Goal: Task Accomplishment & Management: Use online tool/utility

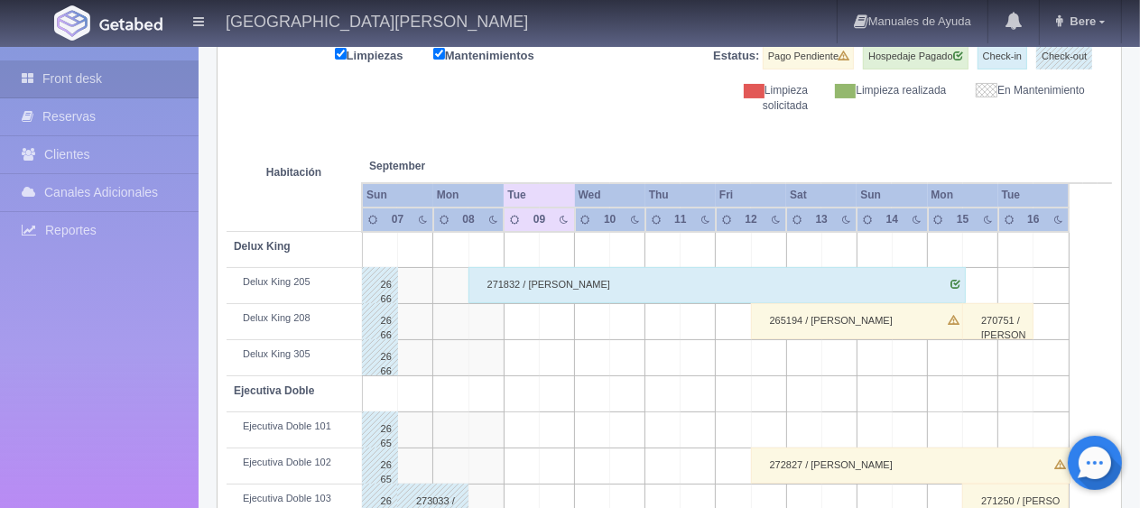
scroll to position [60, 0]
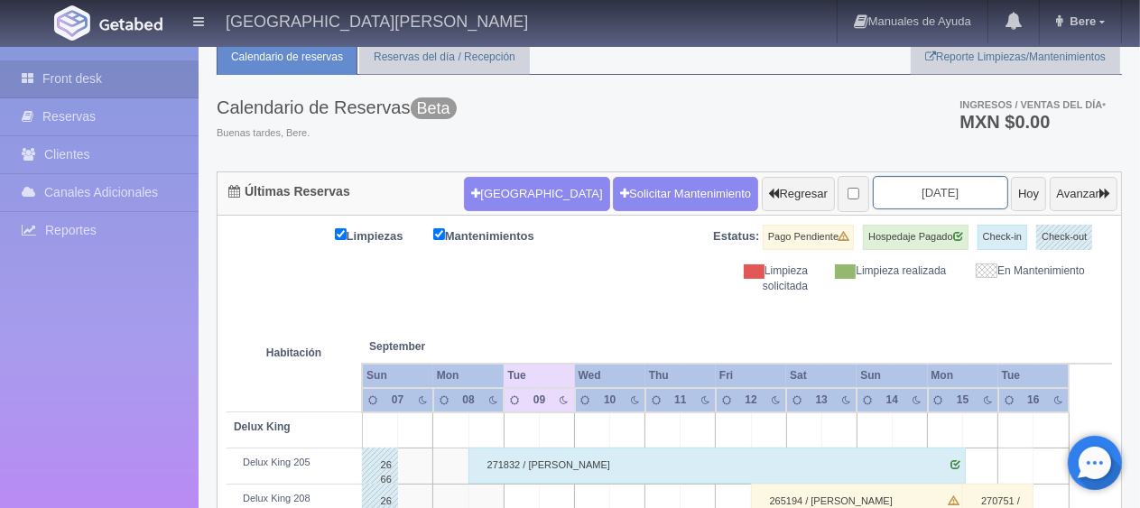
click at [890, 201] on input "[DATE]" at bounding box center [940, 192] width 135 height 33
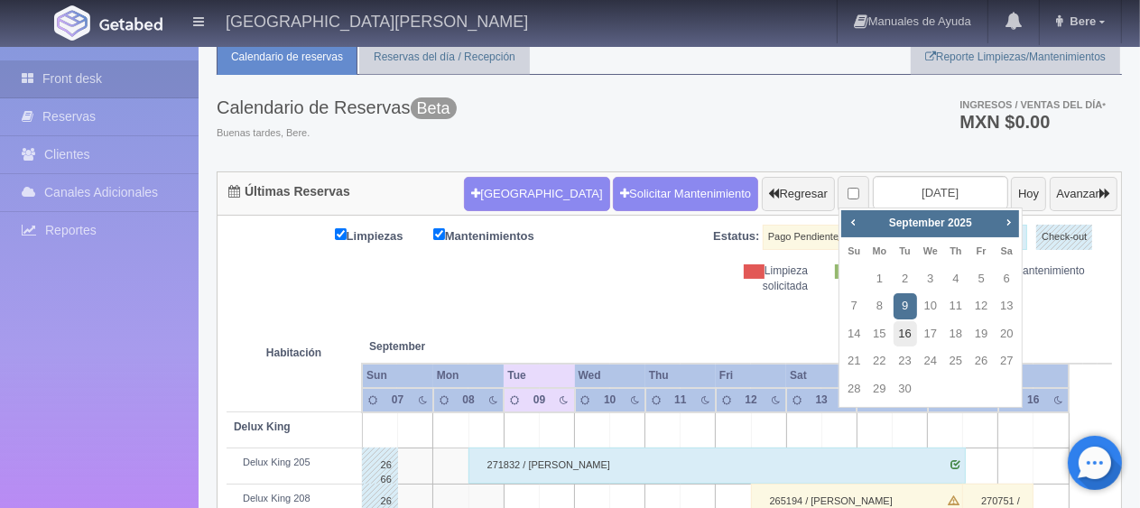
drag, startPoint x: 908, startPoint y: 342, endPoint x: 899, endPoint y: 345, distance: 9.4
click at [906, 342] on link "16" at bounding box center [904, 334] width 23 height 26
type input "2025-09-16"
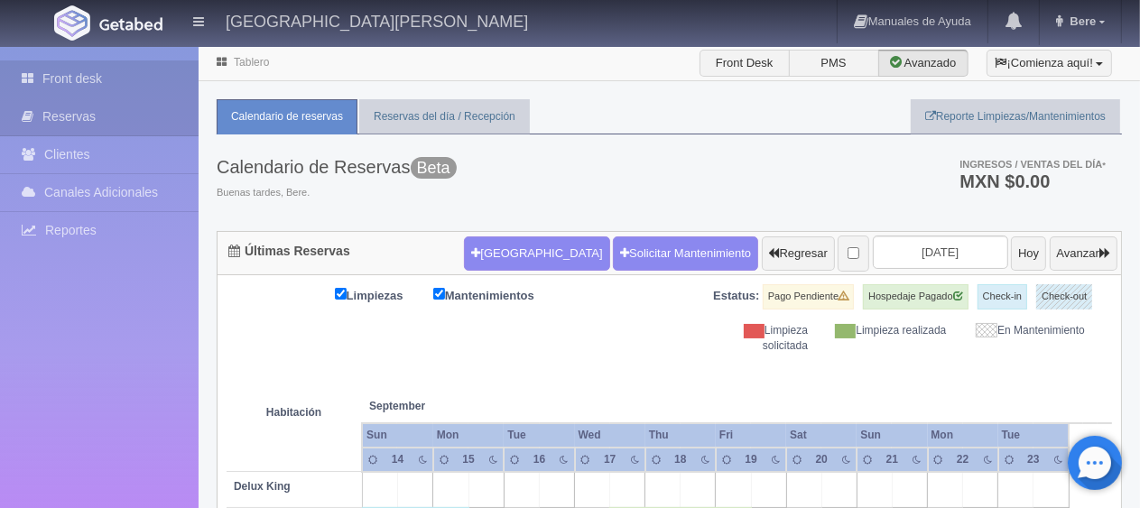
click at [93, 77] on link "Front desk" at bounding box center [99, 78] width 199 height 37
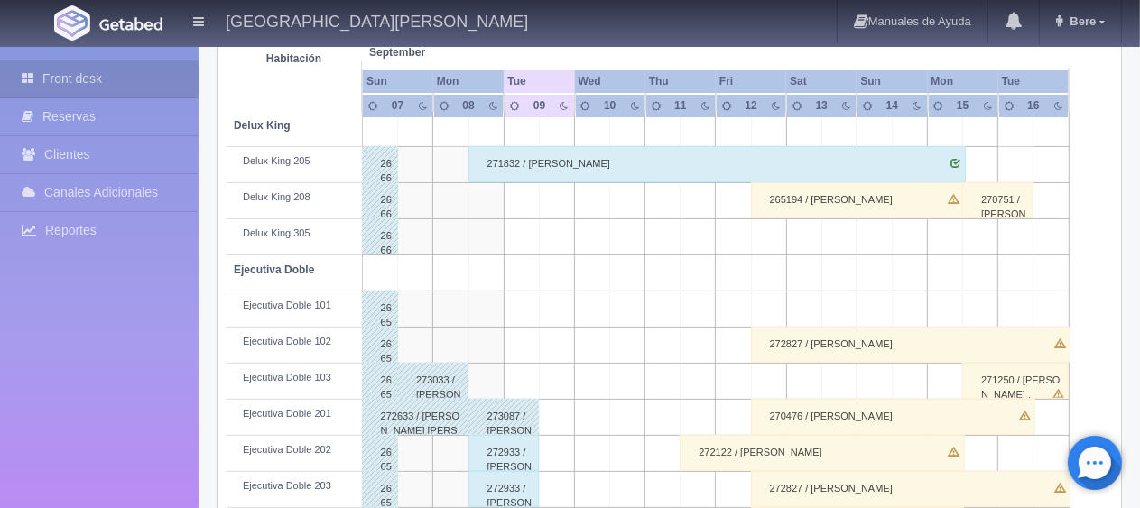
scroll to position [90, 0]
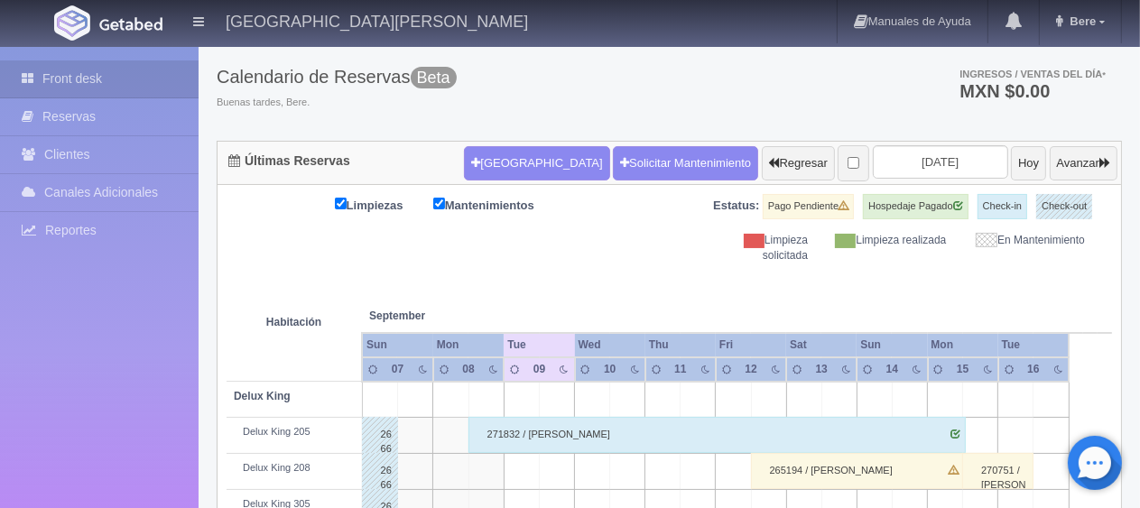
click at [551, 267] on th at bounding box center [557, 297] width 106 height 69
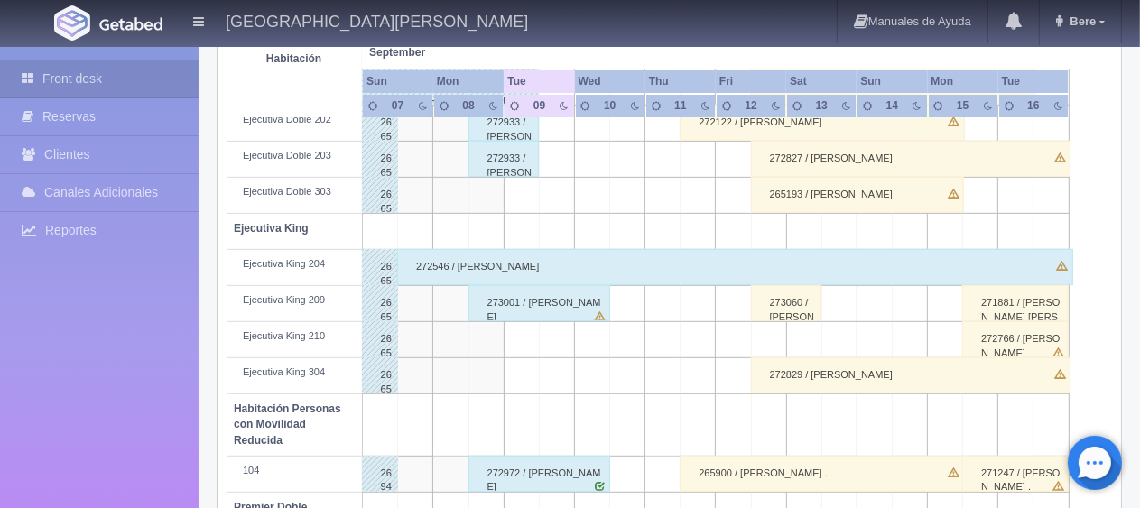
scroll to position [601, 0]
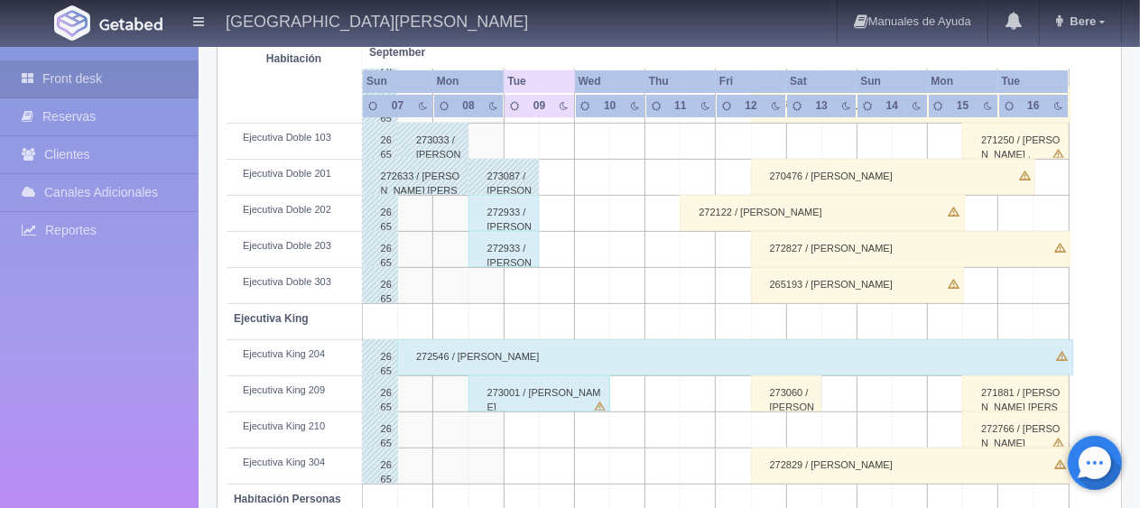
click at [501, 219] on div "272933 / [PERSON_NAME]" at bounding box center [503, 213] width 71 height 36
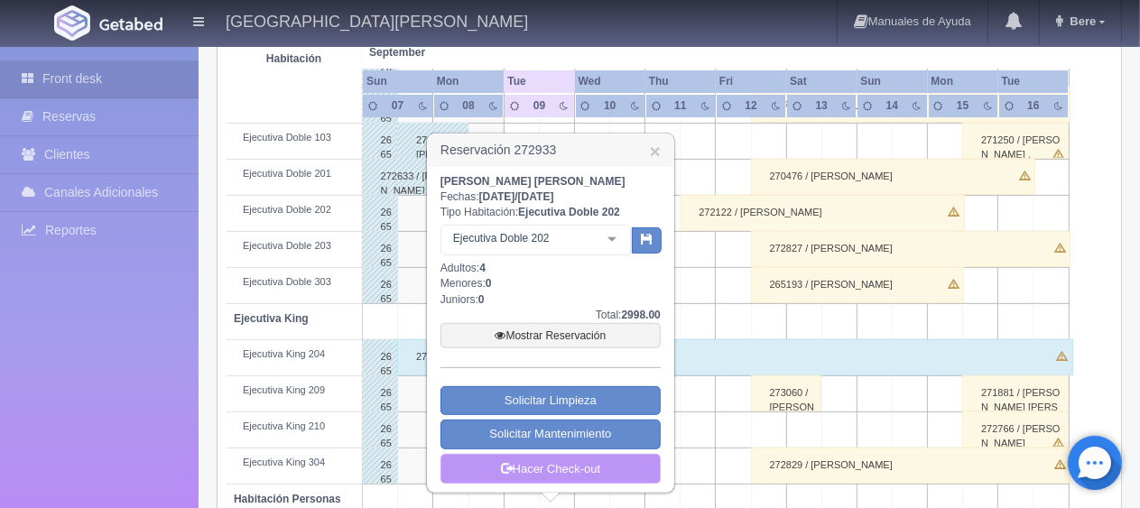
click at [600, 475] on link "Hacer Check-out" at bounding box center [550, 469] width 220 height 31
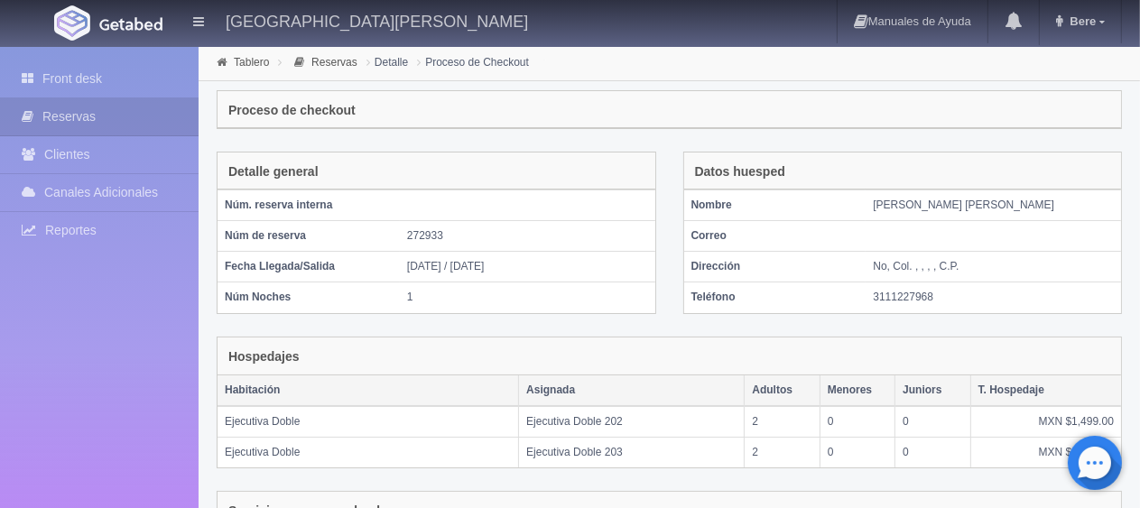
scroll to position [335, 0]
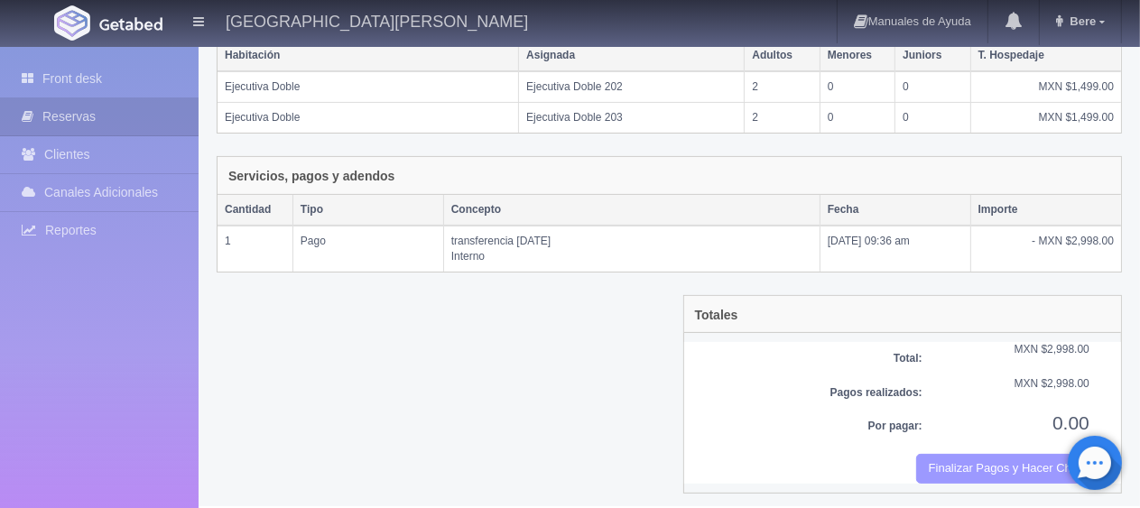
click at [978, 472] on button "Finalizar Pagos y Hacer Checkout" at bounding box center [1002, 469] width 173 height 30
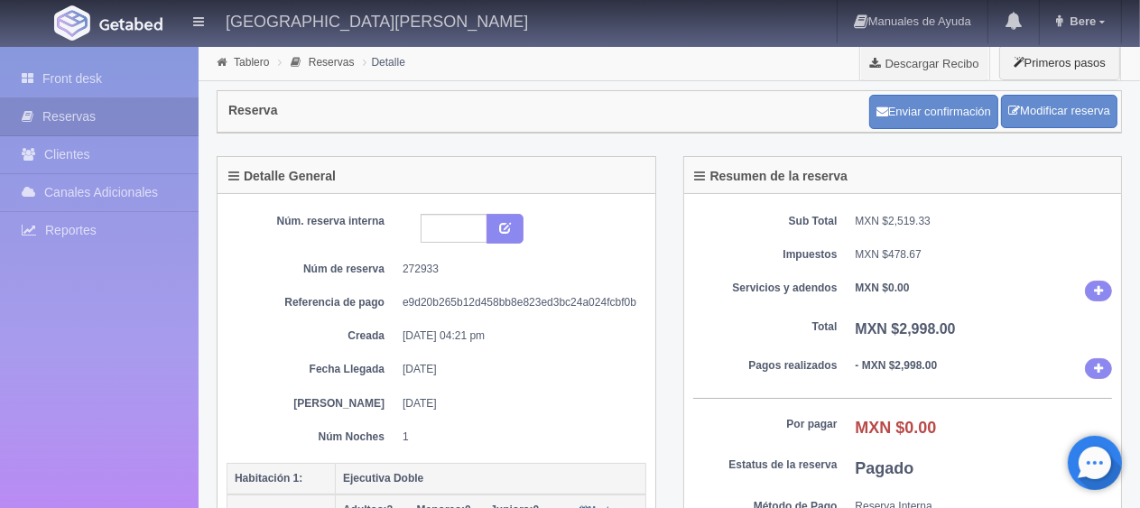
scroll to position [180, 0]
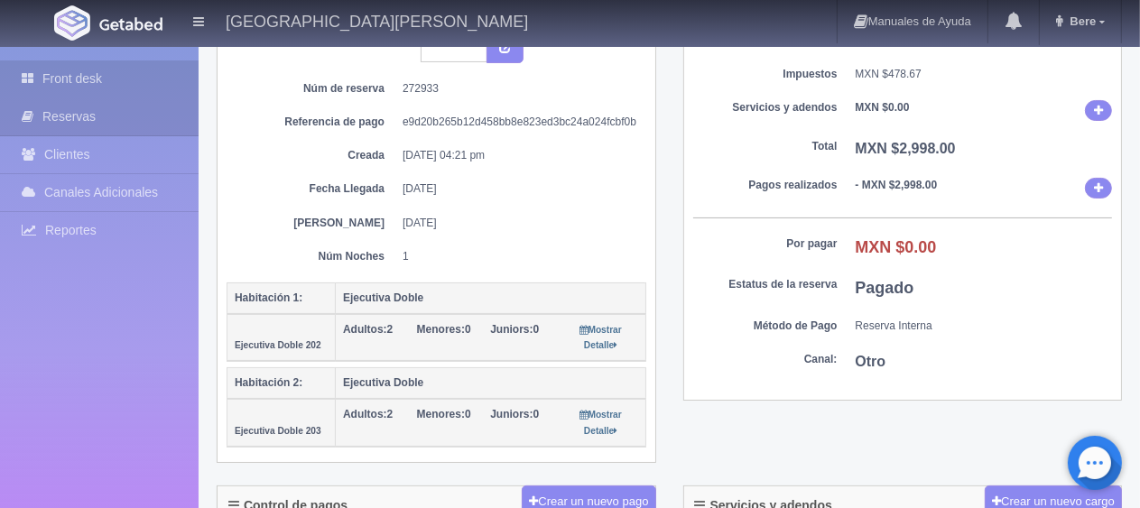
click at [132, 84] on link "Front desk" at bounding box center [99, 78] width 199 height 37
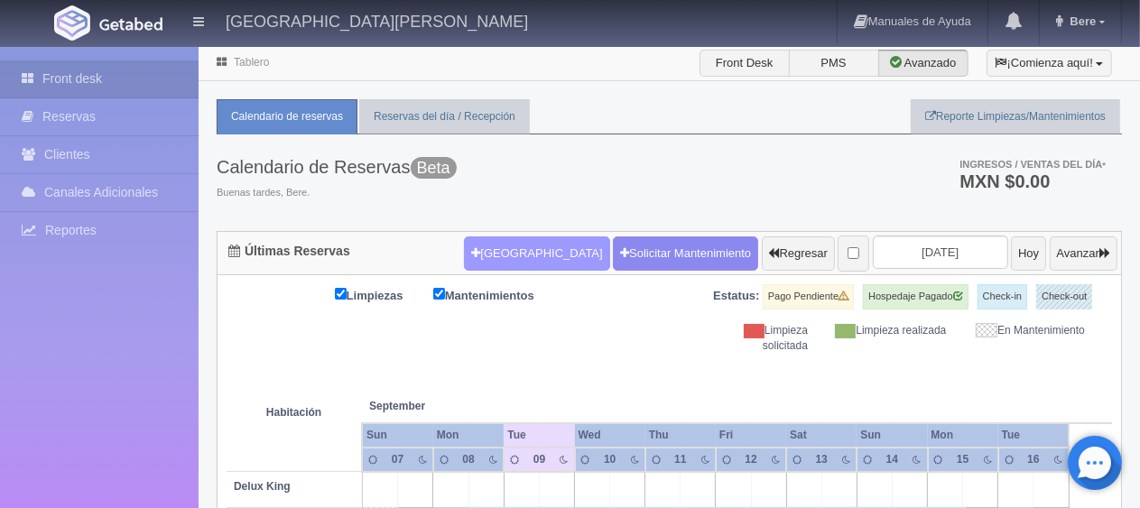
click at [501, 262] on button "Nueva Reserva" at bounding box center [536, 253] width 145 height 34
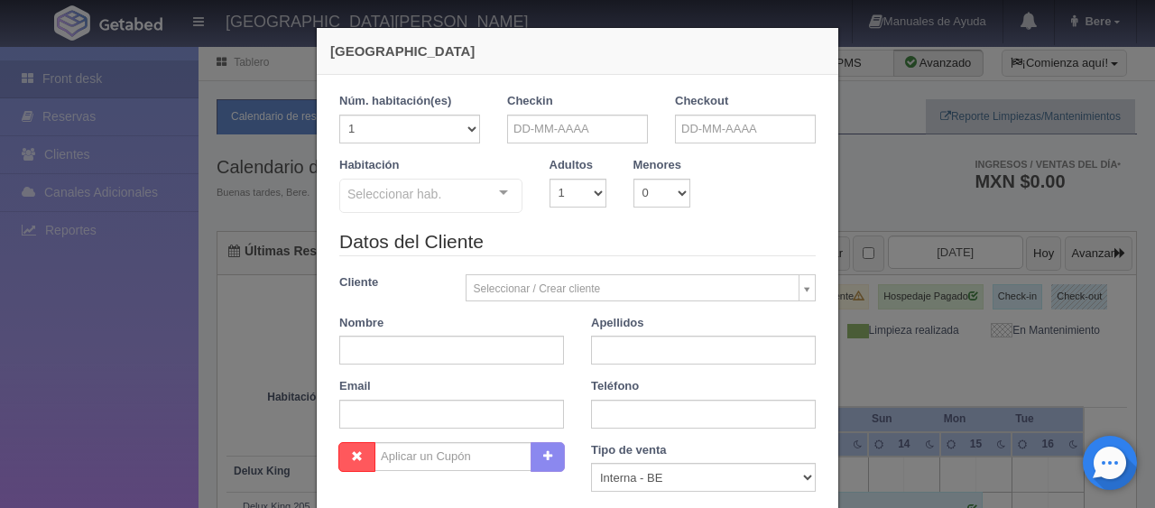
checkbox input "false"
click at [509, 125] on input "text" at bounding box center [577, 129] width 141 height 29
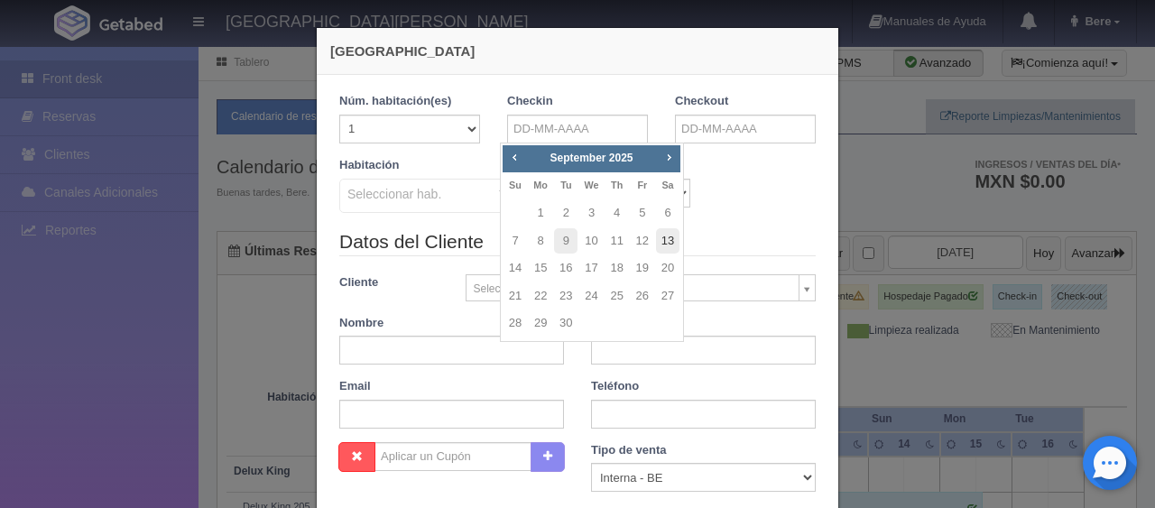
click at [673, 237] on link "13" at bounding box center [667, 241] width 23 height 26
type input "13-09-2025"
checkbox input "false"
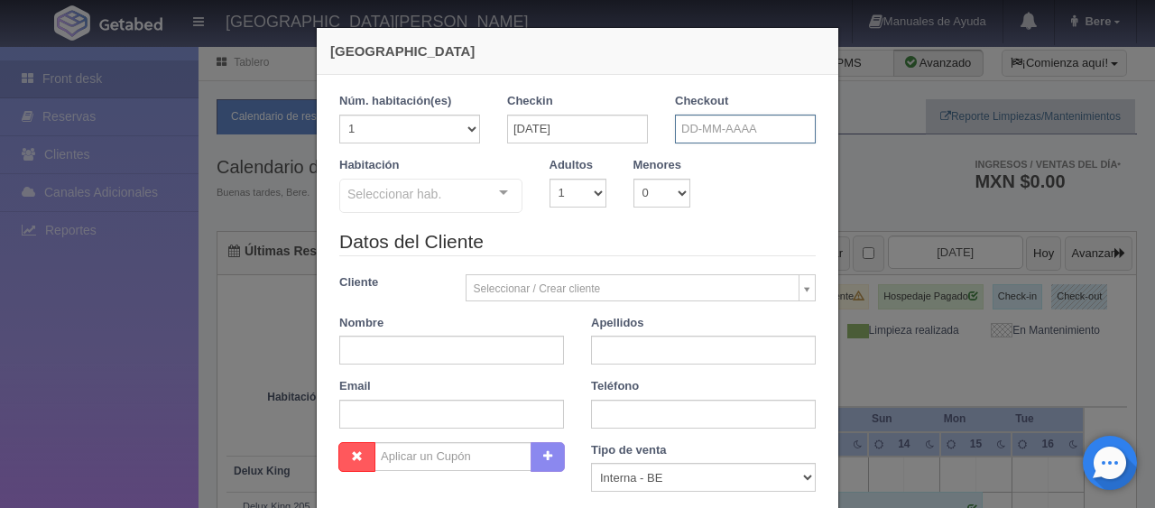
click at [682, 132] on input "text" at bounding box center [745, 129] width 141 height 29
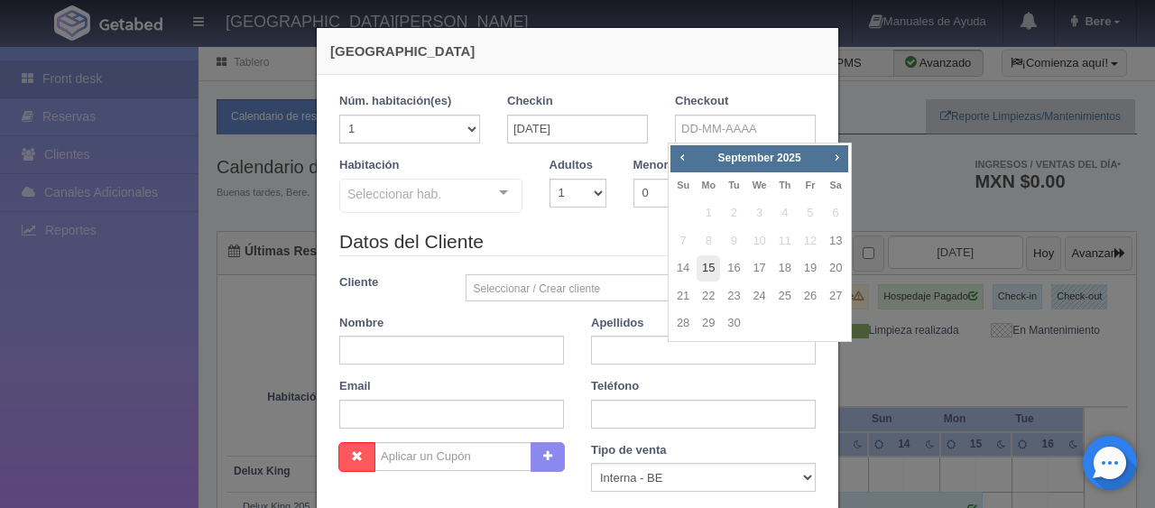
click at [706, 262] on link "15" at bounding box center [708, 268] width 23 height 26
type input "15-09-2025"
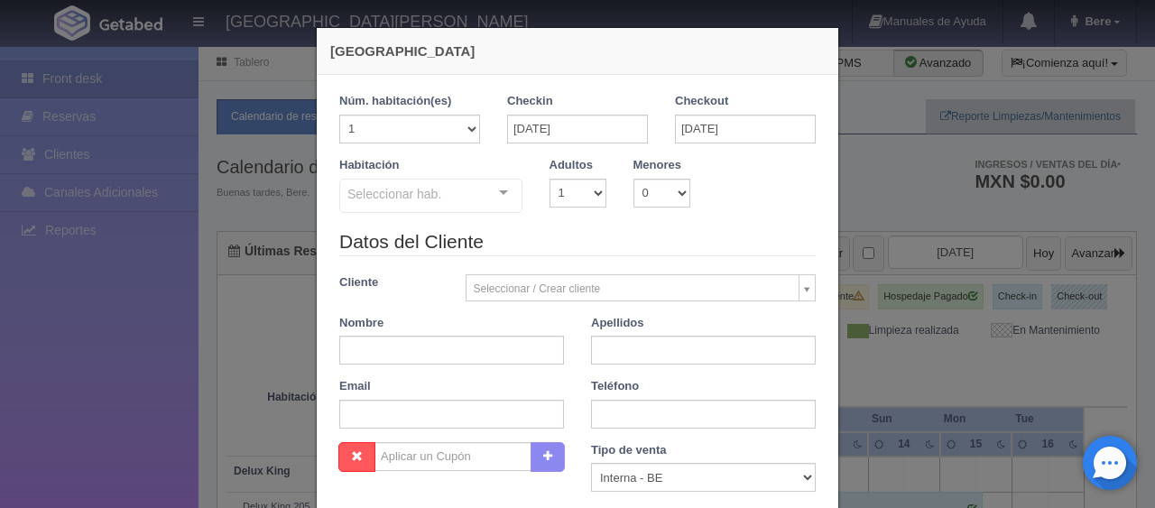
click at [474, 189] on div "Seleccionar hab." at bounding box center [430, 196] width 183 height 34
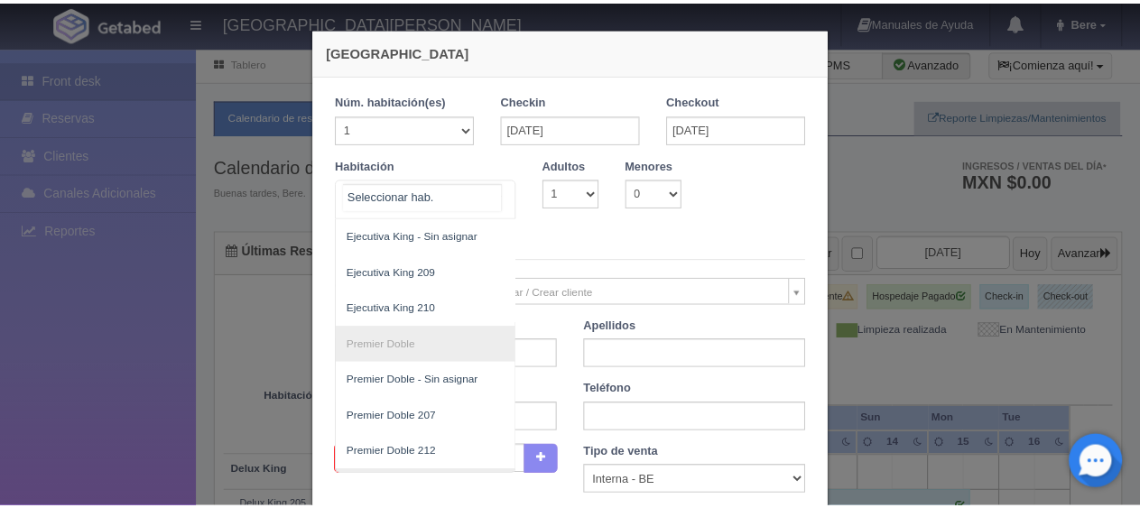
scroll to position [451, 0]
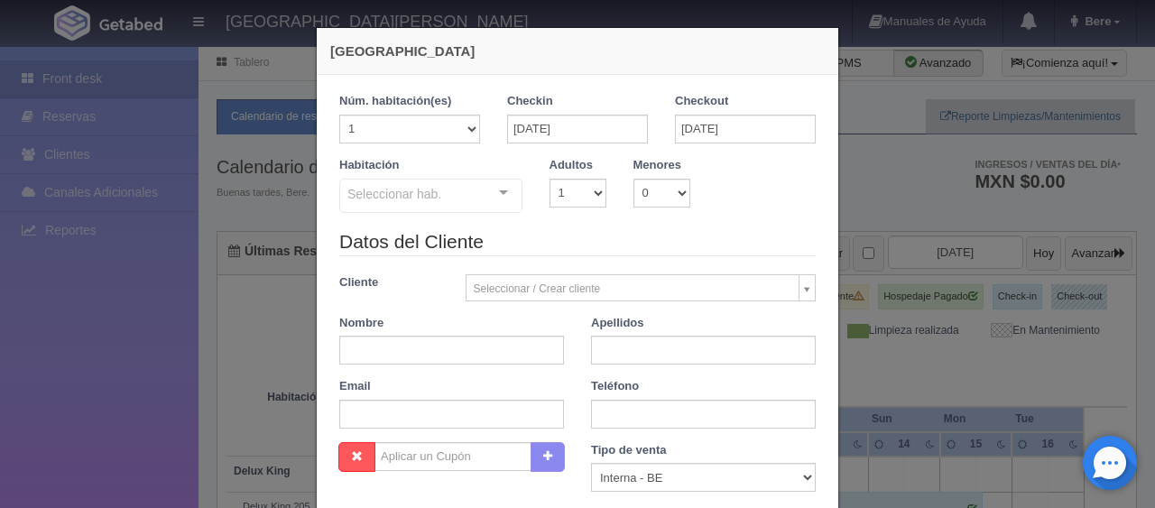
click at [83, 389] on div "Nueva Reserva 1 Núm. habitación(es) 1 2 3 4 5 6 7 8 9 10 11 12 13 14 15 16 17 1…" at bounding box center [577, 254] width 1155 height 508
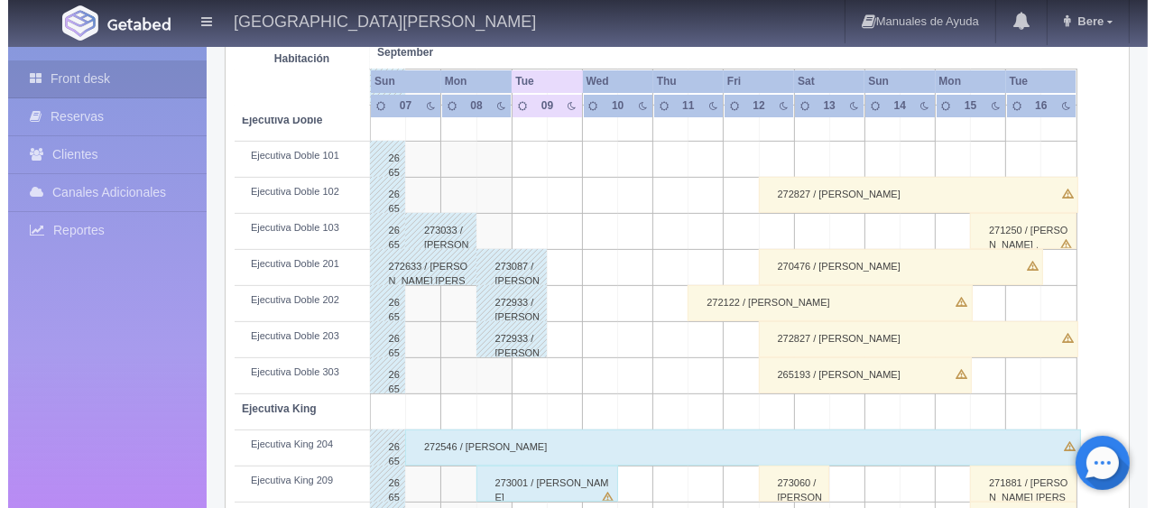
scroll to position [0, 0]
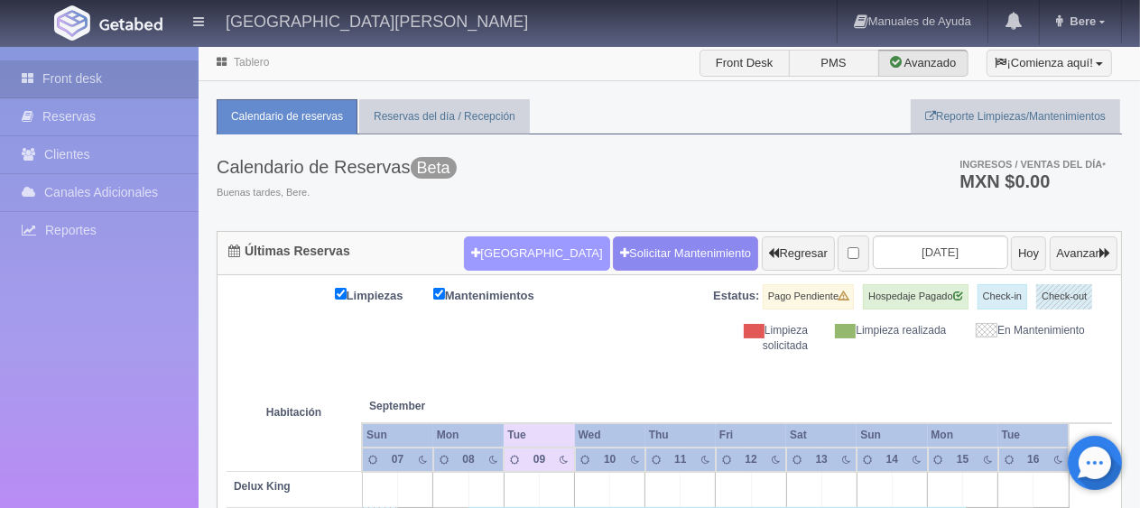
click at [497, 246] on button "[GEOGRAPHIC_DATA]" at bounding box center [536, 253] width 145 height 34
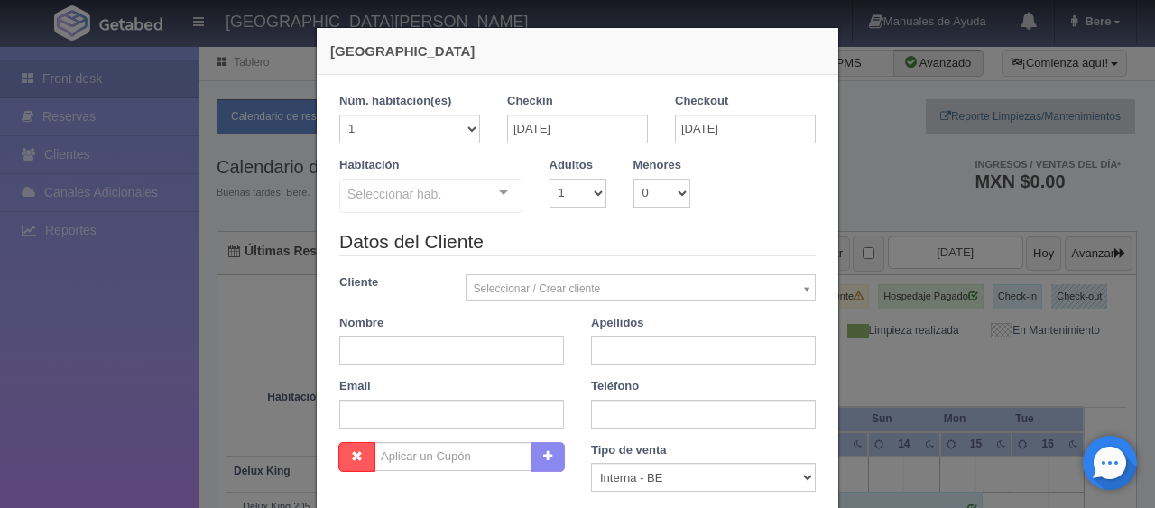
checkbox input "false"
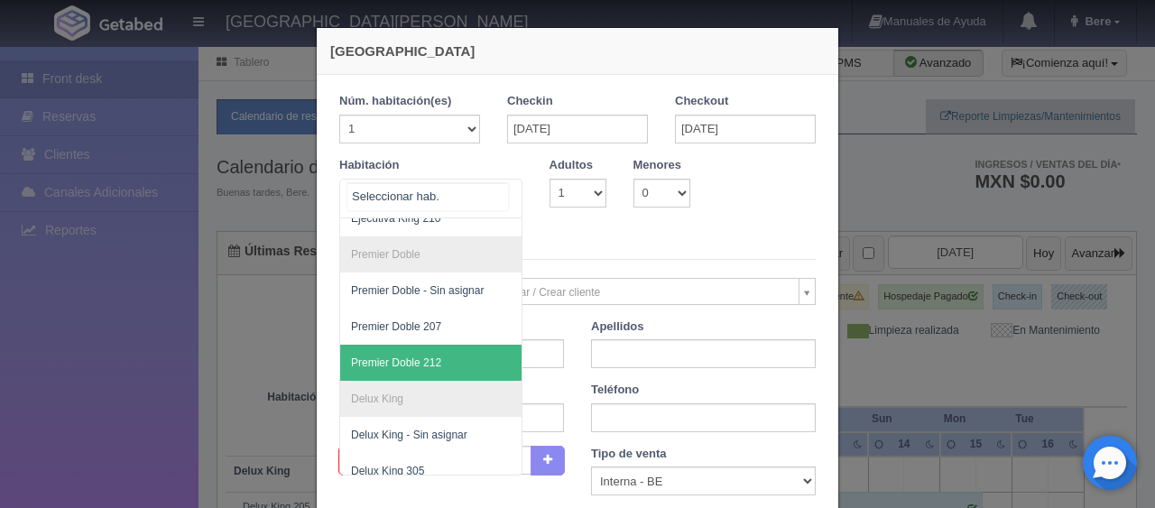
click at [481, 182] on div "SUITE SUITE - Sin asignar SUITE 301 Habitación Personas con Movilidad Reducida …" at bounding box center [430, 199] width 183 height 40
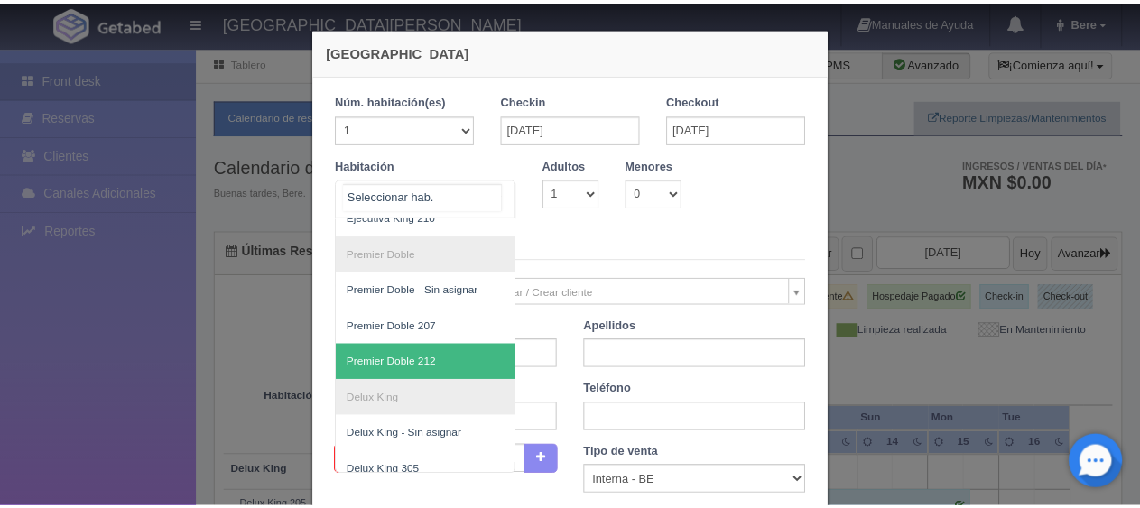
scroll to position [480, 0]
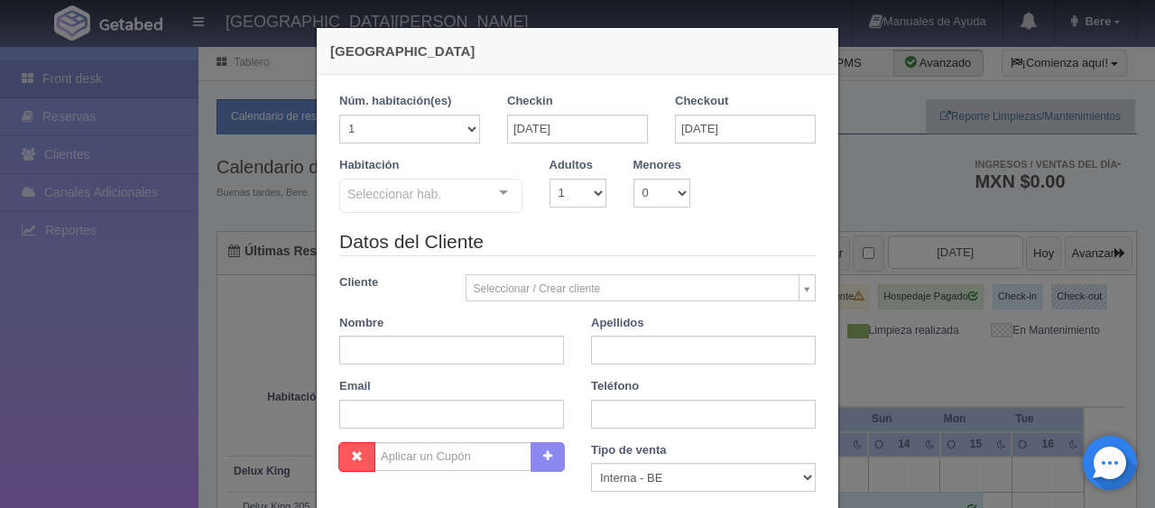
click at [84, 399] on div "Nueva Reserva 1 Núm. habitación(es) 1 2 3 4 5 6 7 8 9 10 11 12 13 14 15 16 17 1…" at bounding box center [577, 254] width 1155 height 508
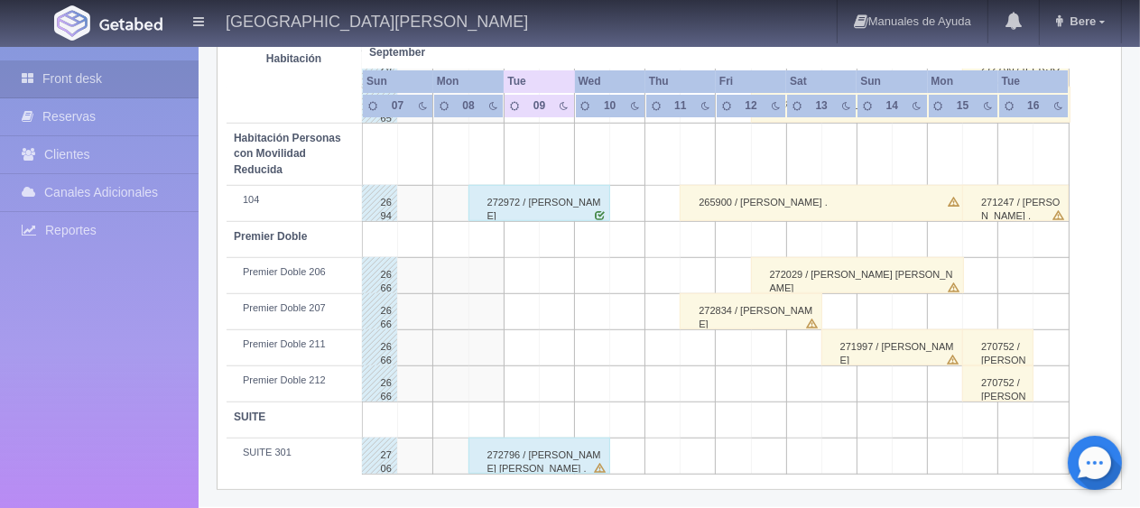
scroll to position [691, 0]
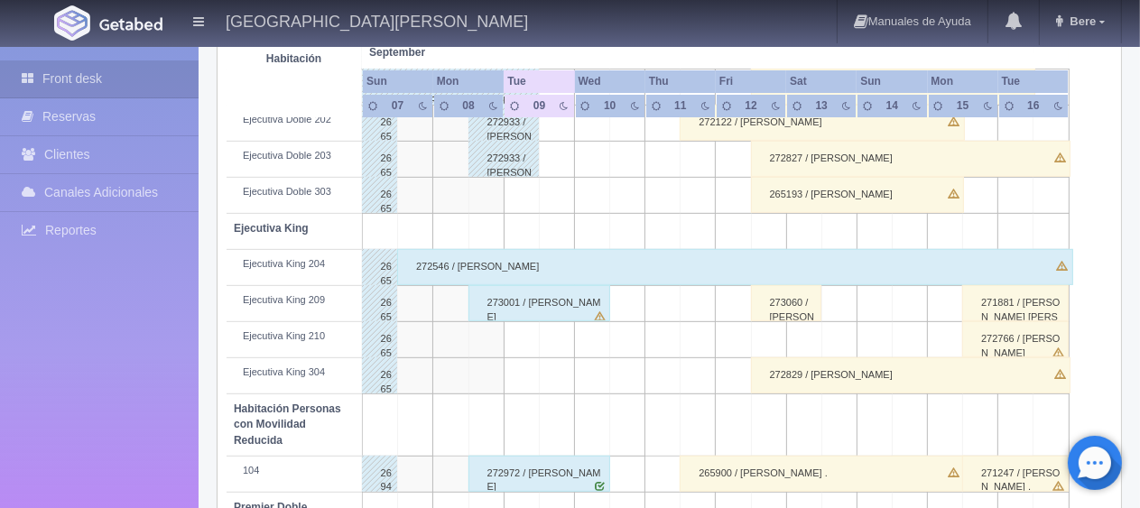
click at [545, 293] on div "273001 / [PERSON_NAME]" at bounding box center [539, 303] width 143 height 36
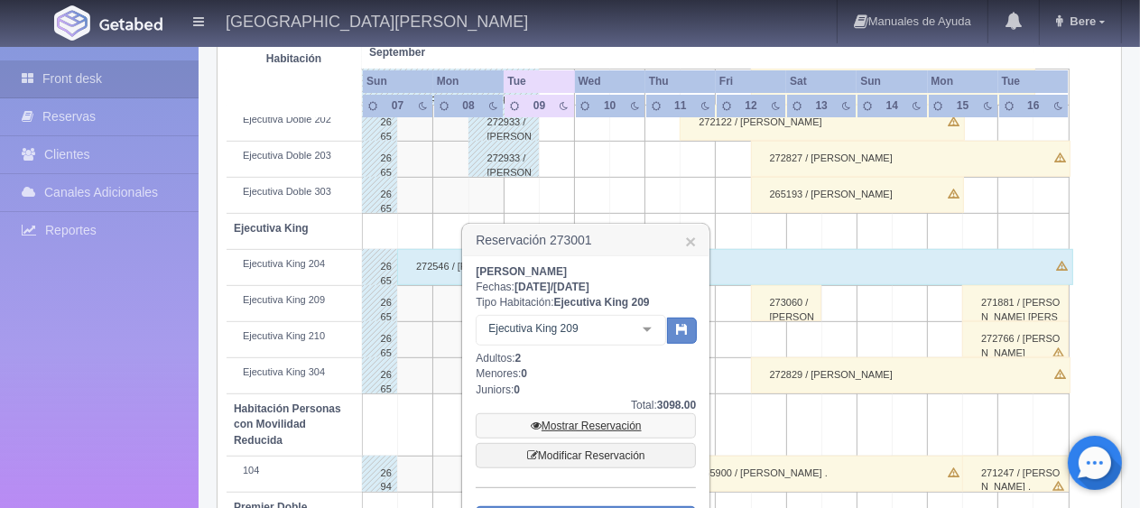
click at [598, 425] on link "Mostrar Reservación" at bounding box center [586, 425] width 220 height 25
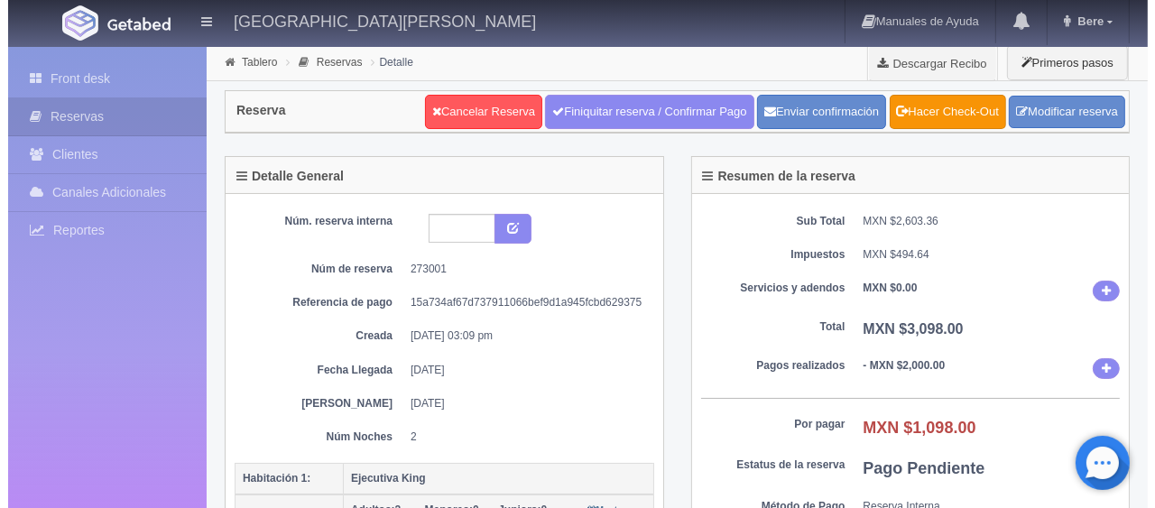
scroll to position [361, 0]
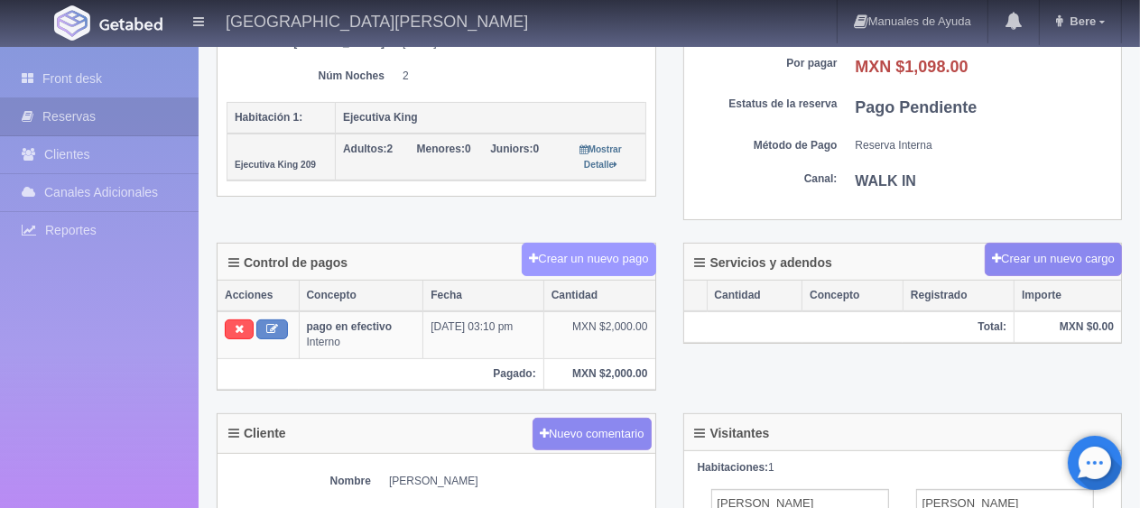
click at [599, 246] on button "Crear un nuevo pago" at bounding box center [589, 259] width 134 height 33
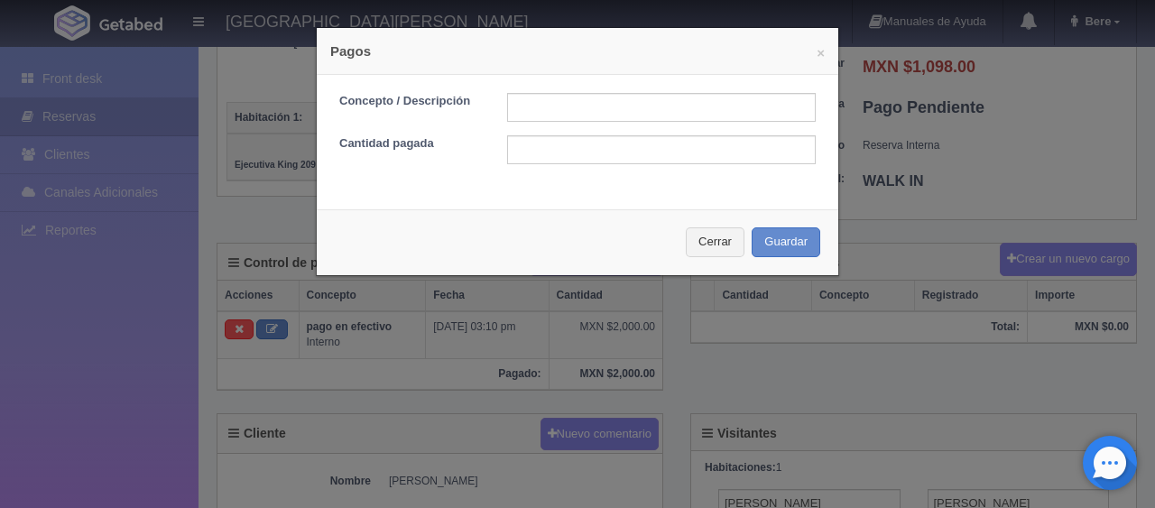
click at [603, 125] on form "Concepto / Descripción Cantidad pagada" at bounding box center [577, 128] width 476 height 71
click at [603, 110] on input "text" at bounding box center [661, 107] width 309 height 29
type input "Total Tarjeta"
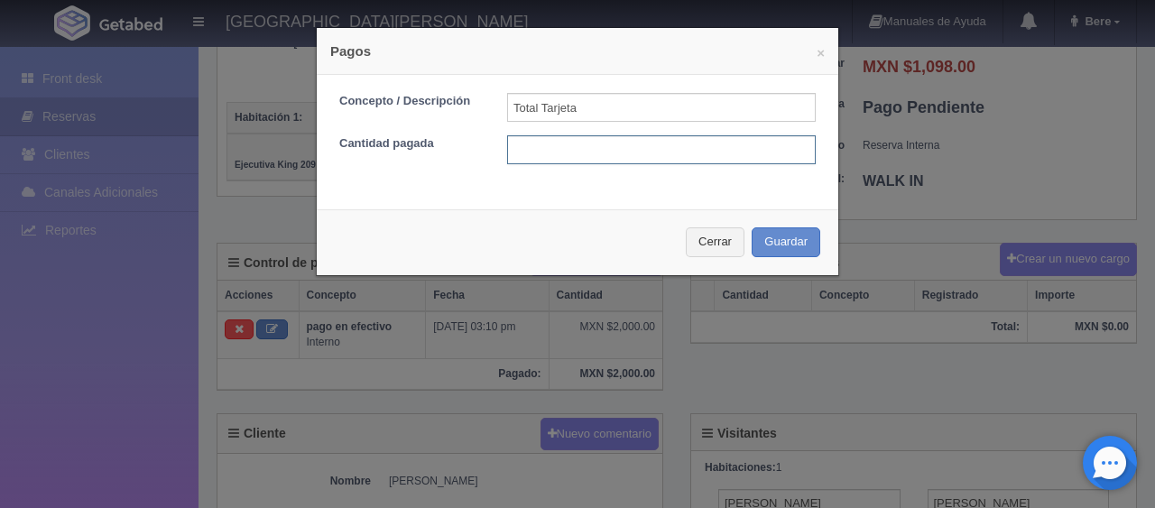
click at [591, 152] on input "text" at bounding box center [661, 149] width 309 height 29
type input "1098"
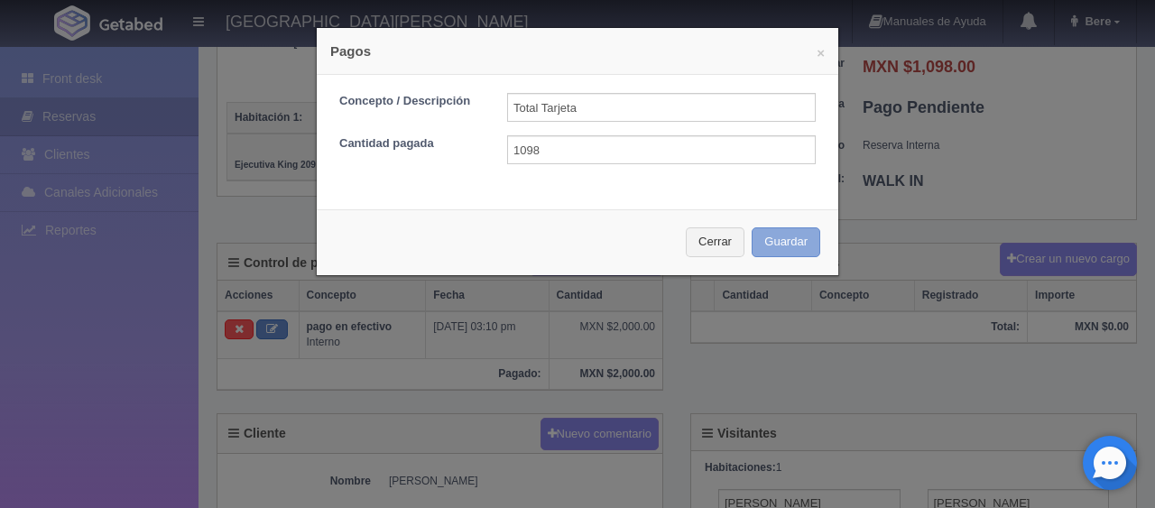
click at [763, 231] on button "Guardar" at bounding box center [786, 242] width 69 height 30
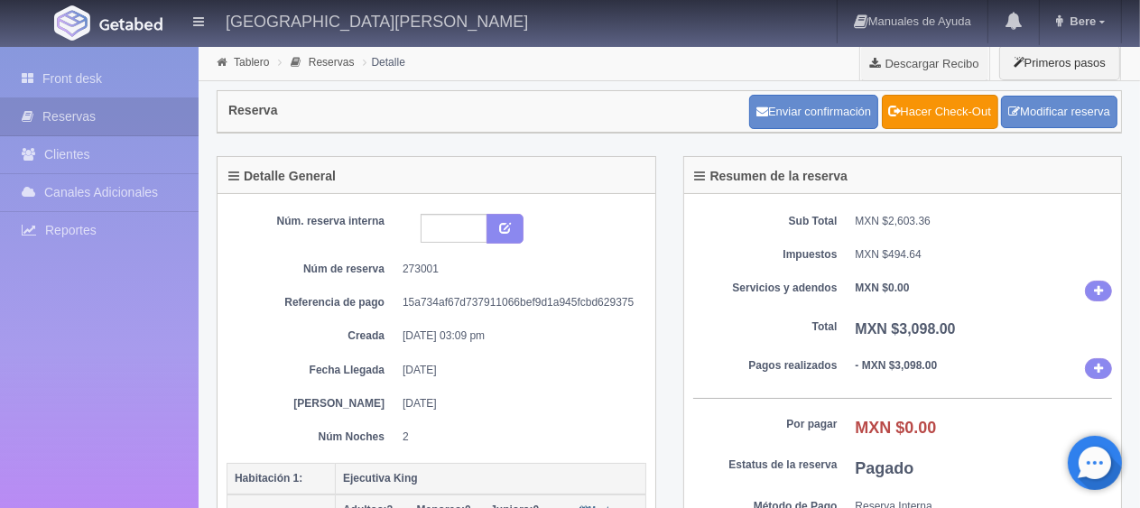
scroll to position [271, 0]
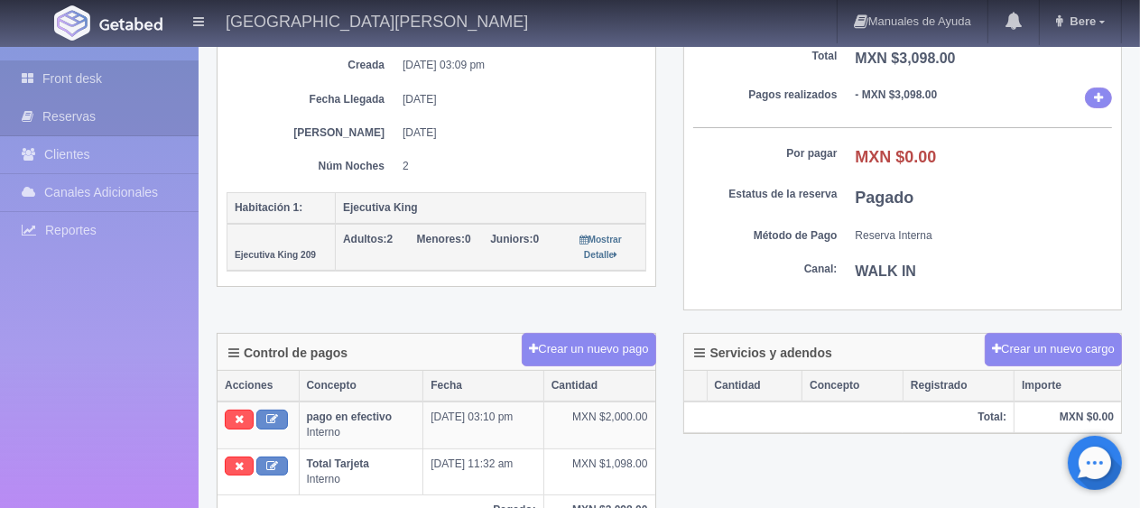
click at [123, 88] on link "Front desk" at bounding box center [99, 78] width 199 height 37
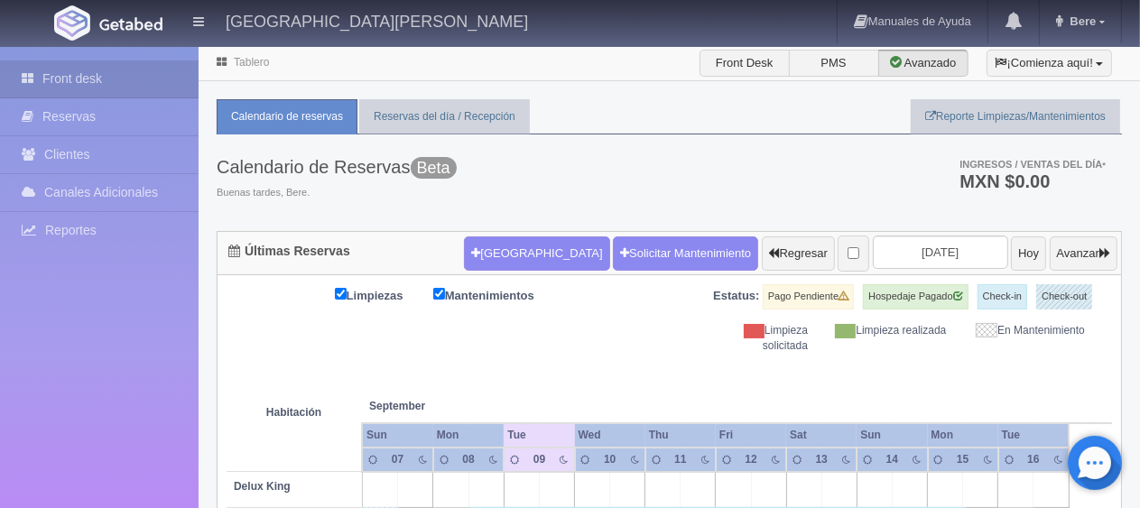
click at [665, 164] on div "Calendario de Reservas Beta Buenas tardes, [GEOGRAPHIC_DATA]. Ingresos / Ventas…" at bounding box center [669, 182] width 905 height 97
